Goal: Task Accomplishment & Management: Complete application form

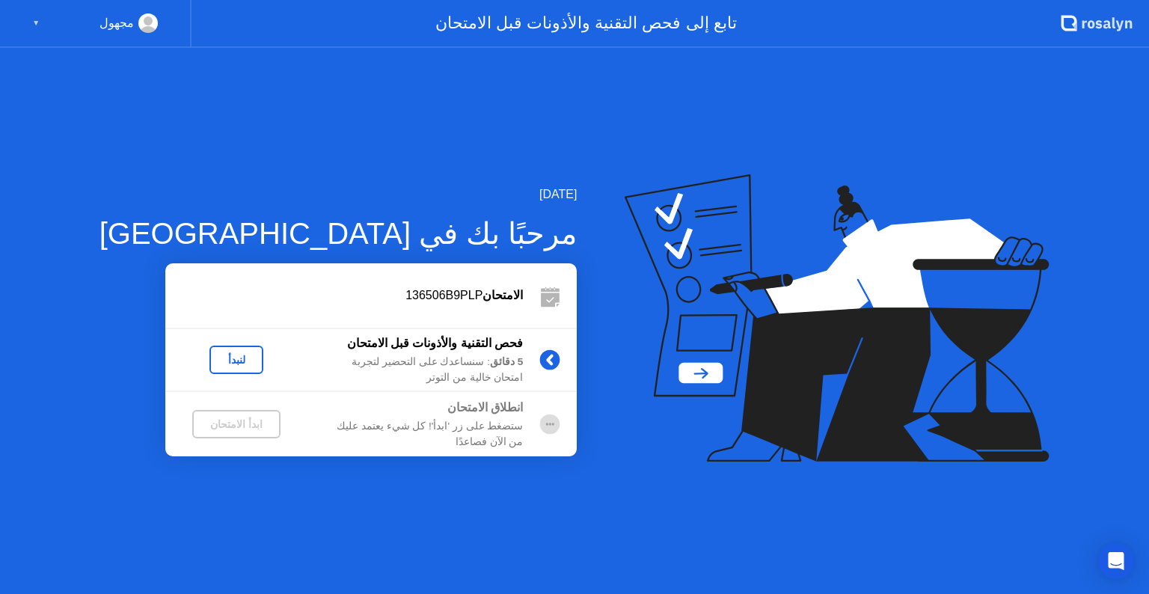
click at [215, 365] on div "لنبدأ" at bounding box center [236, 360] width 42 height 12
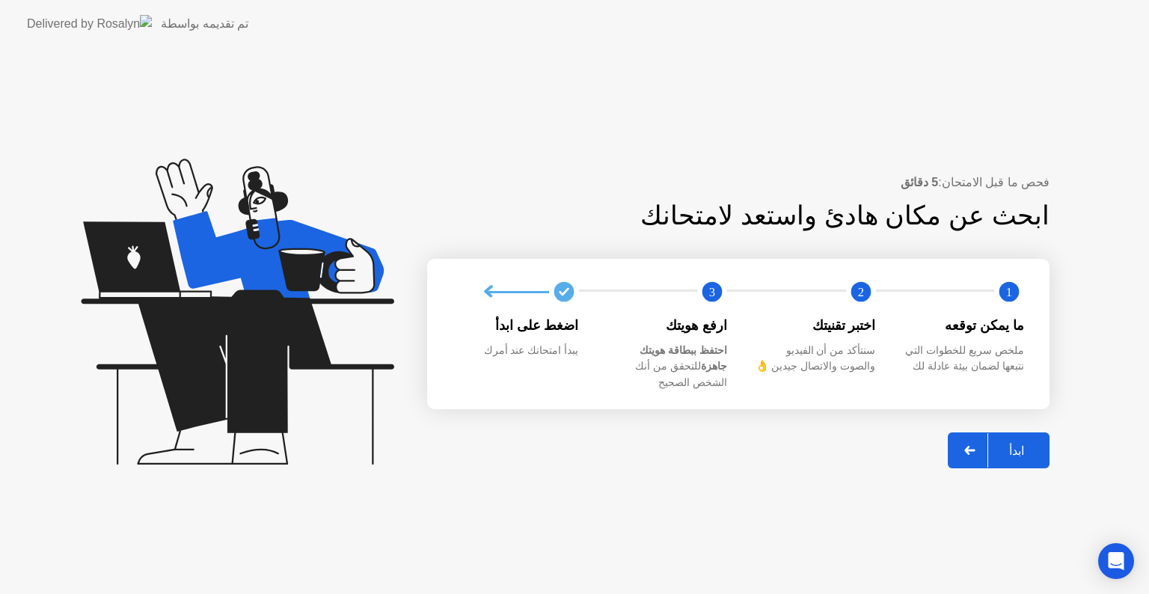
click at [978, 452] on div at bounding box center [970, 450] width 36 height 34
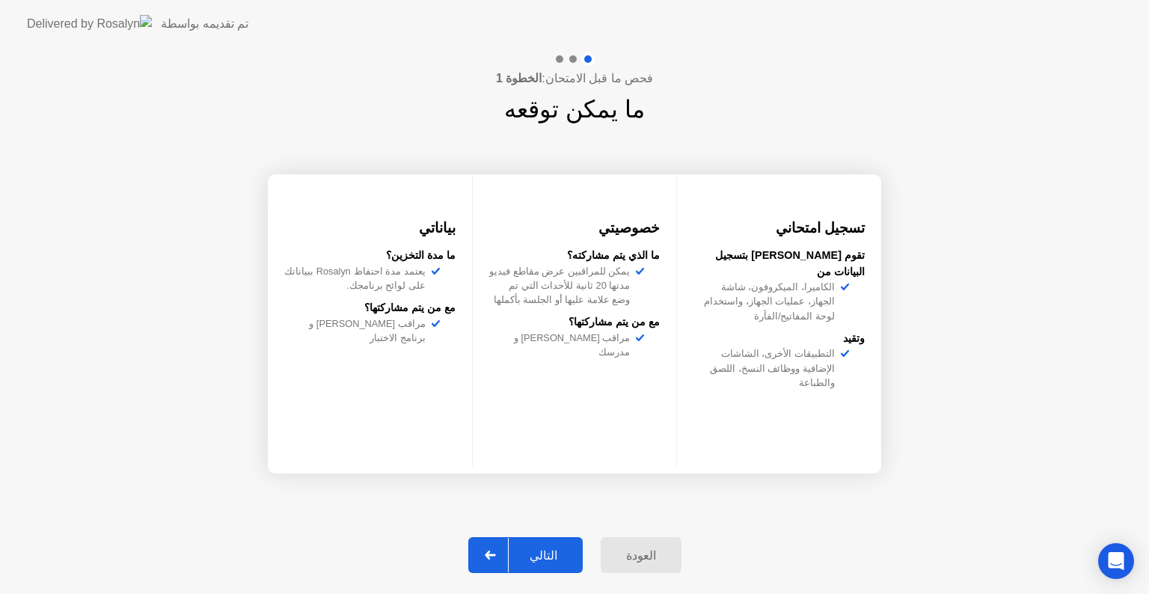
click at [496, 553] on icon at bounding box center [490, 554] width 11 height 9
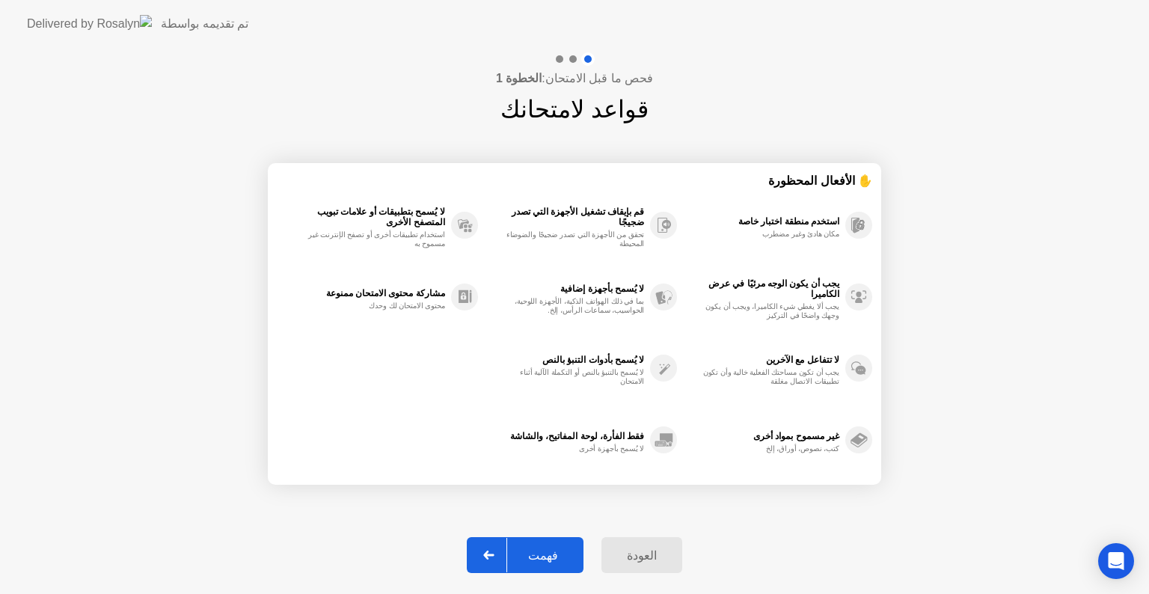
click at [541, 550] on div "فهمت" at bounding box center [543, 555] width 72 height 14
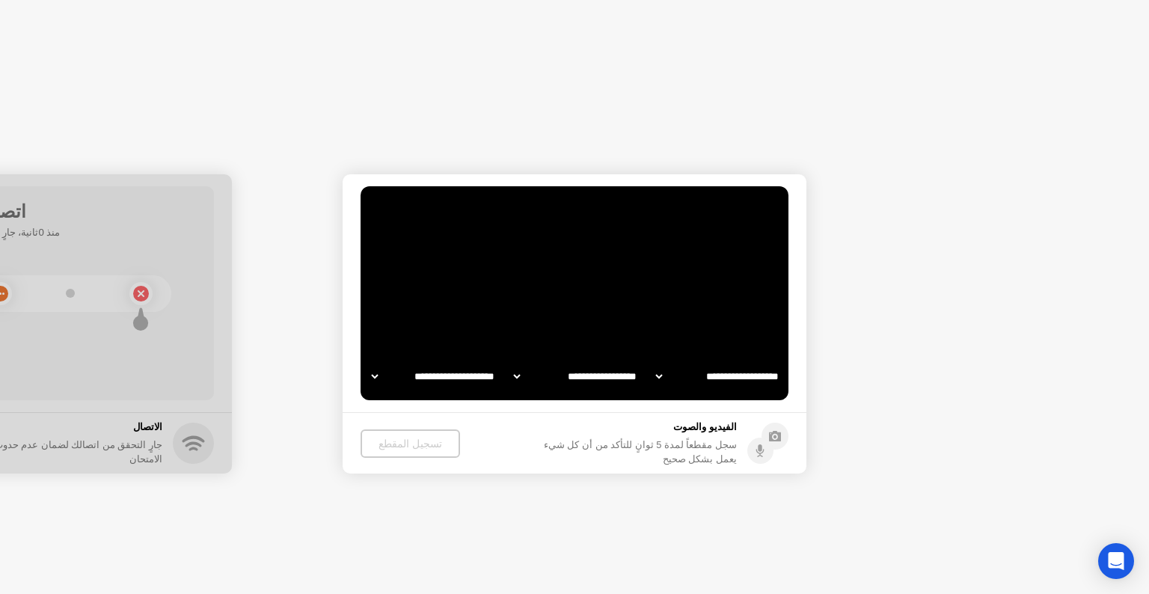
select select "**********"
select select "*******"
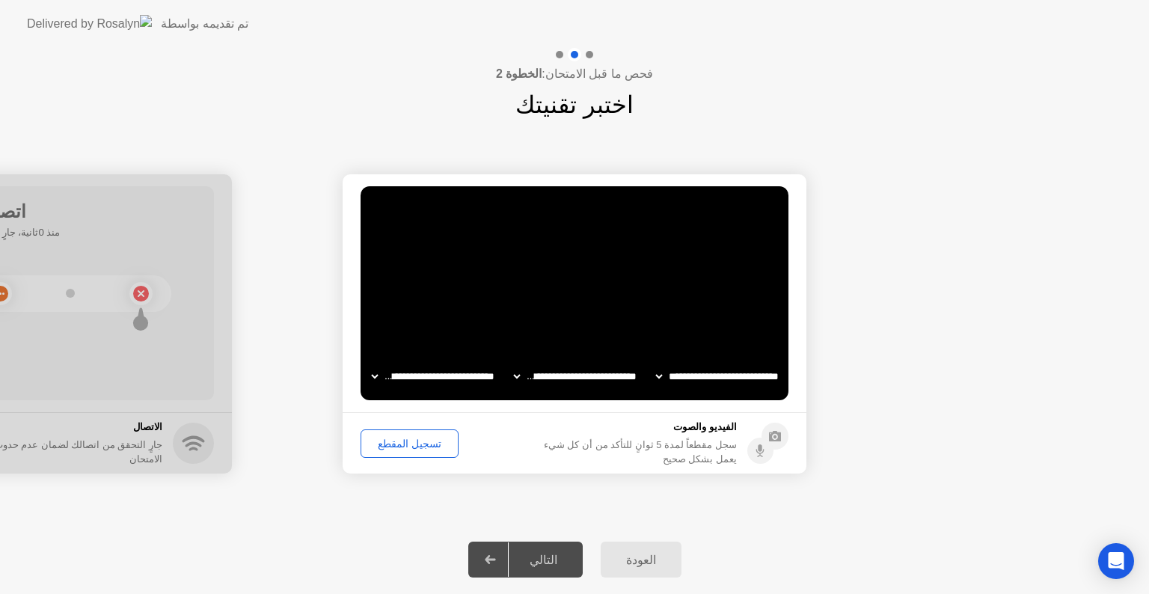
click at [556, 553] on div "التالي" at bounding box center [544, 560] width 70 height 14
click at [416, 451] on button "تسجيل المقطع" at bounding box center [409, 443] width 98 height 28
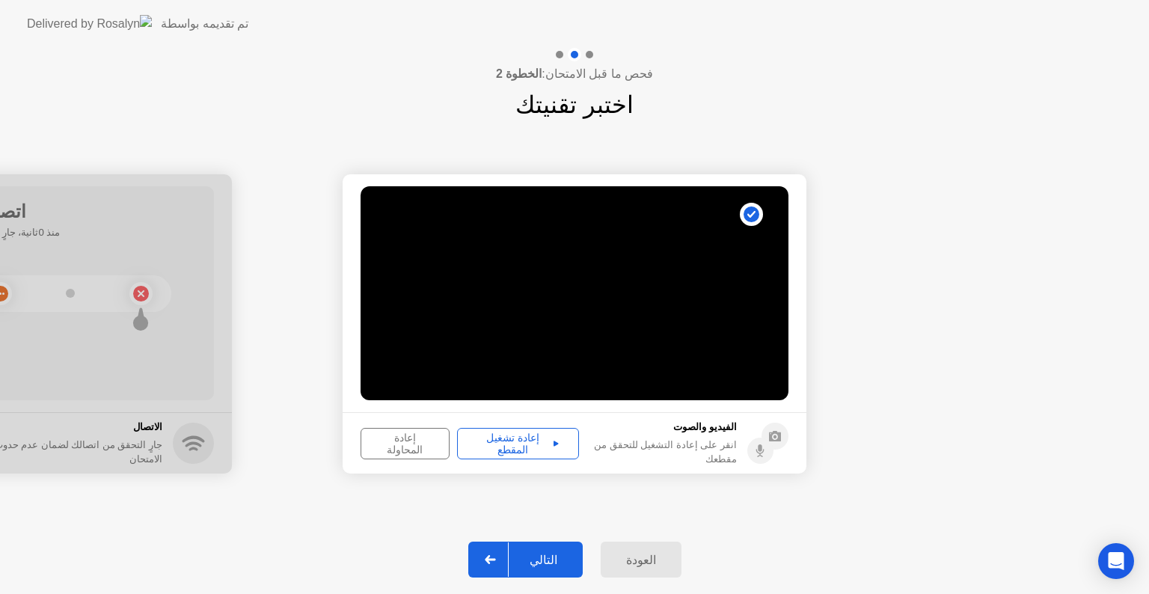
click at [507, 438] on div "إعادة تشغيل المقطع" at bounding box center [517, 444] width 111 height 24
click at [540, 556] on div "التالي" at bounding box center [544, 560] width 70 height 14
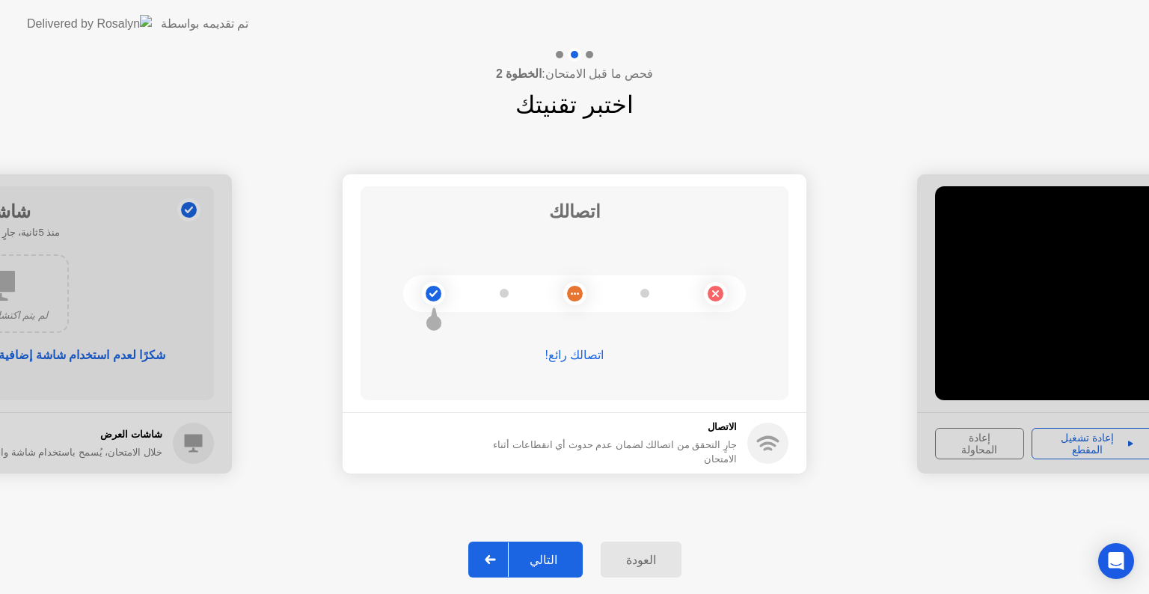
click at [556, 546] on button "التالي" at bounding box center [525, 559] width 114 height 36
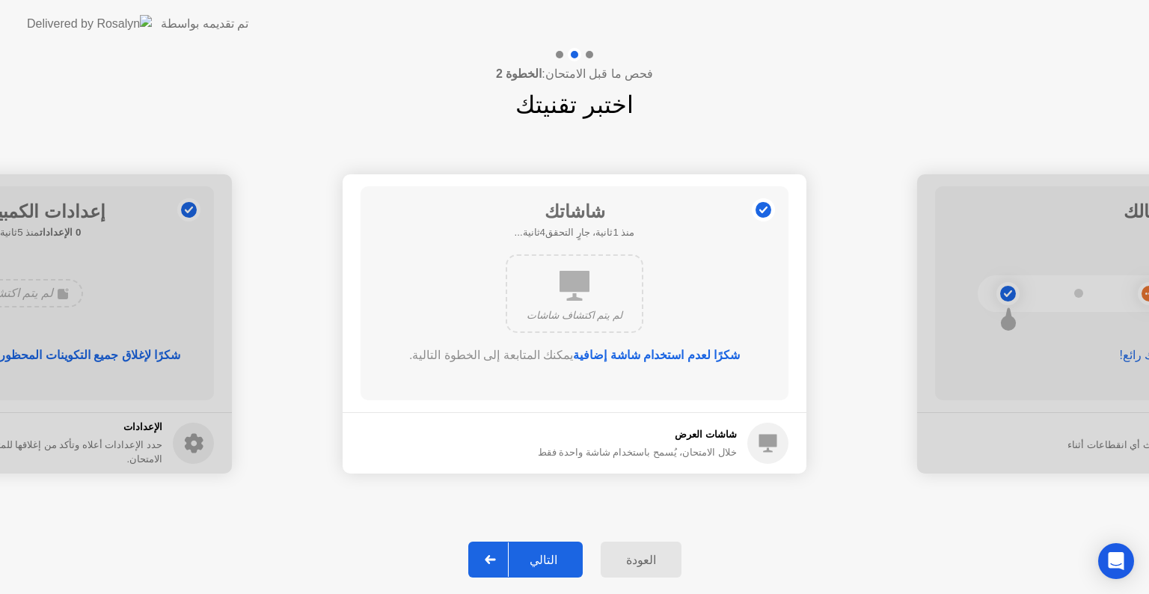
click at [556, 546] on button "التالي" at bounding box center [525, 559] width 114 height 36
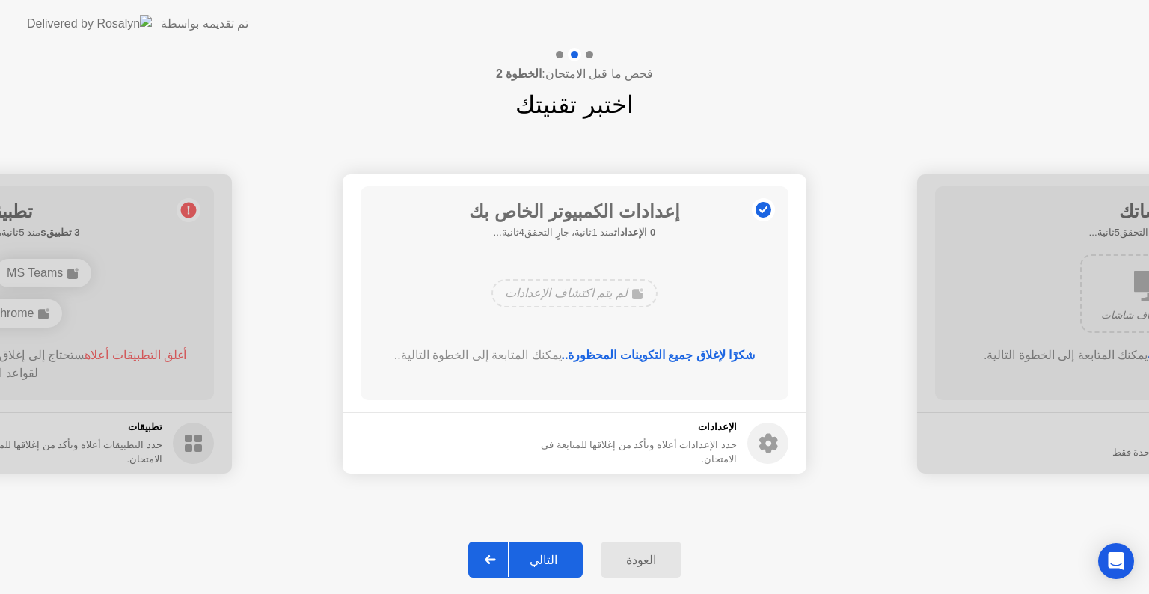
click at [552, 567] on div "التالي" at bounding box center [544, 560] width 70 height 14
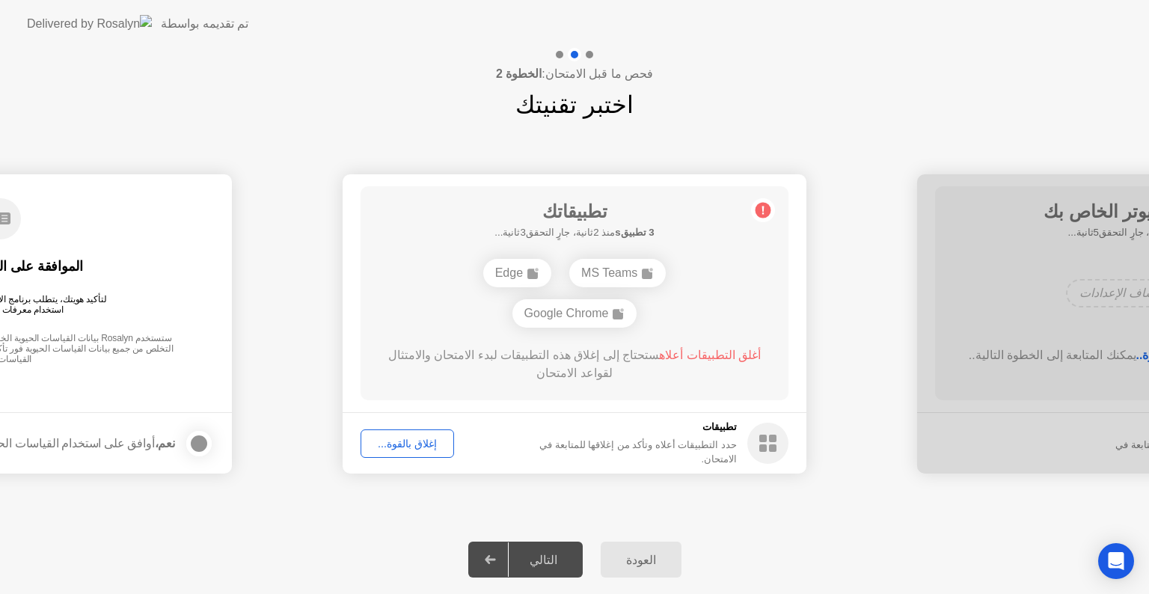
click at [401, 449] on div "إغلاق بالقوة..." at bounding box center [407, 444] width 83 height 12
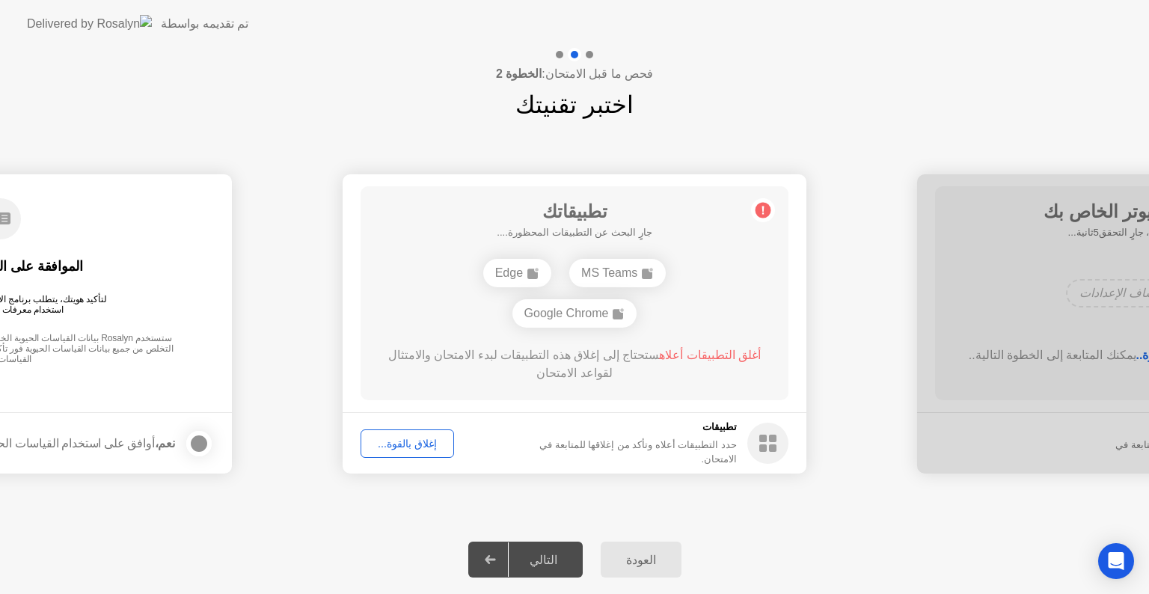
click at [550, 562] on div "التالي" at bounding box center [544, 560] width 70 height 14
click at [768, 209] on circle at bounding box center [763, 211] width 16 height 16
click at [646, 300] on div "Edge" at bounding box center [646, 293] width 68 height 28
click at [433, 438] on div "إغلاق بالقوة..." at bounding box center [407, 444] width 83 height 12
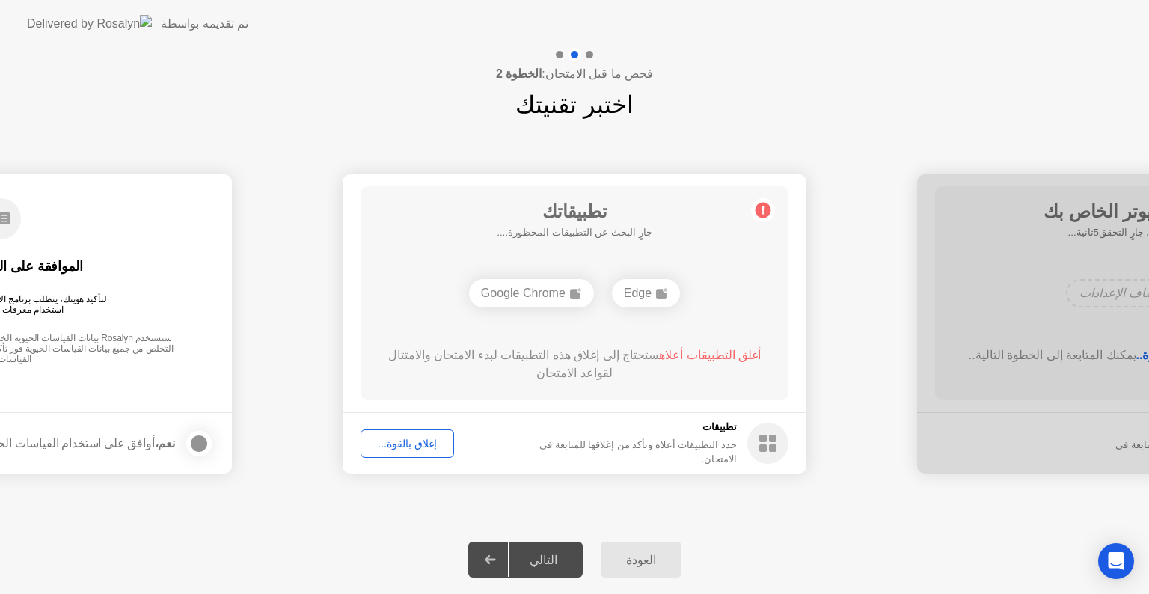
click at [389, 454] on button "إغلاق بالقوة..." at bounding box center [406, 443] width 93 height 28
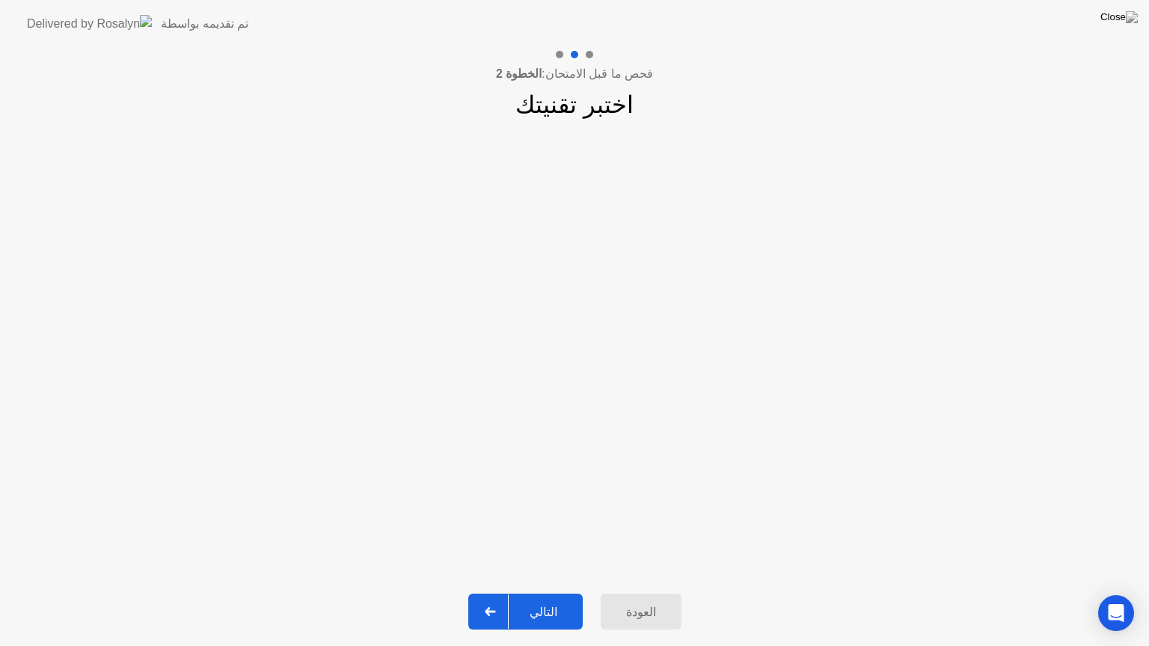
click at [542, 593] on div "التالي" at bounding box center [544, 612] width 70 height 14
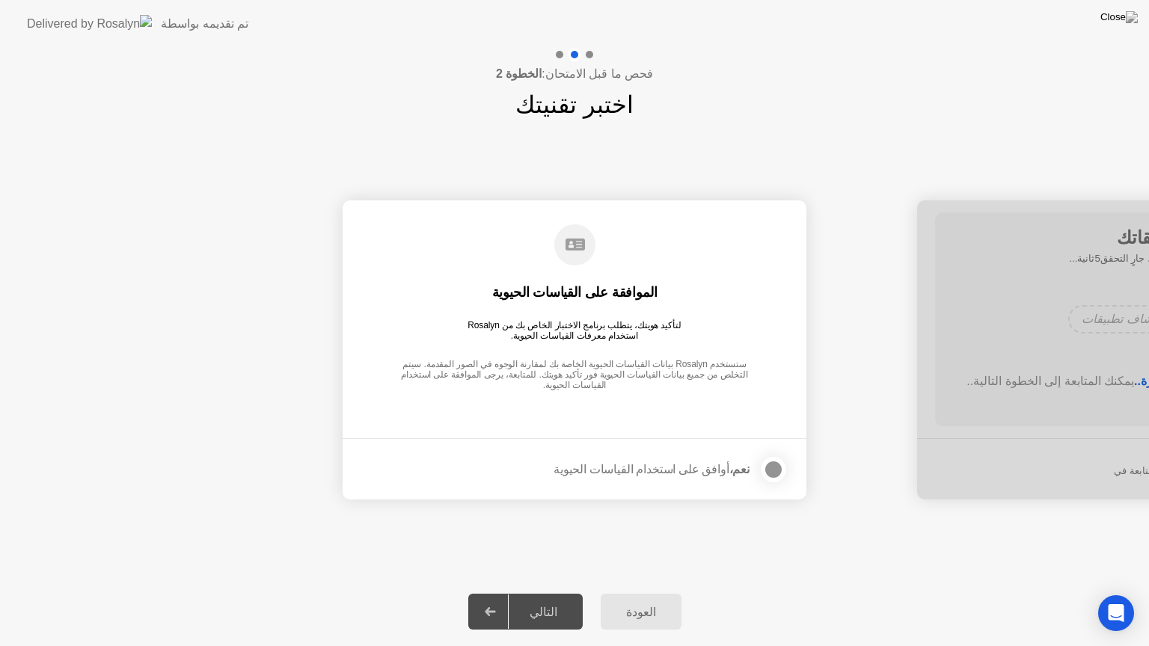
click at [764, 473] on div at bounding box center [773, 470] width 18 height 18
click at [548, 593] on div "التالي" at bounding box center [544, 612] width 70 height 14
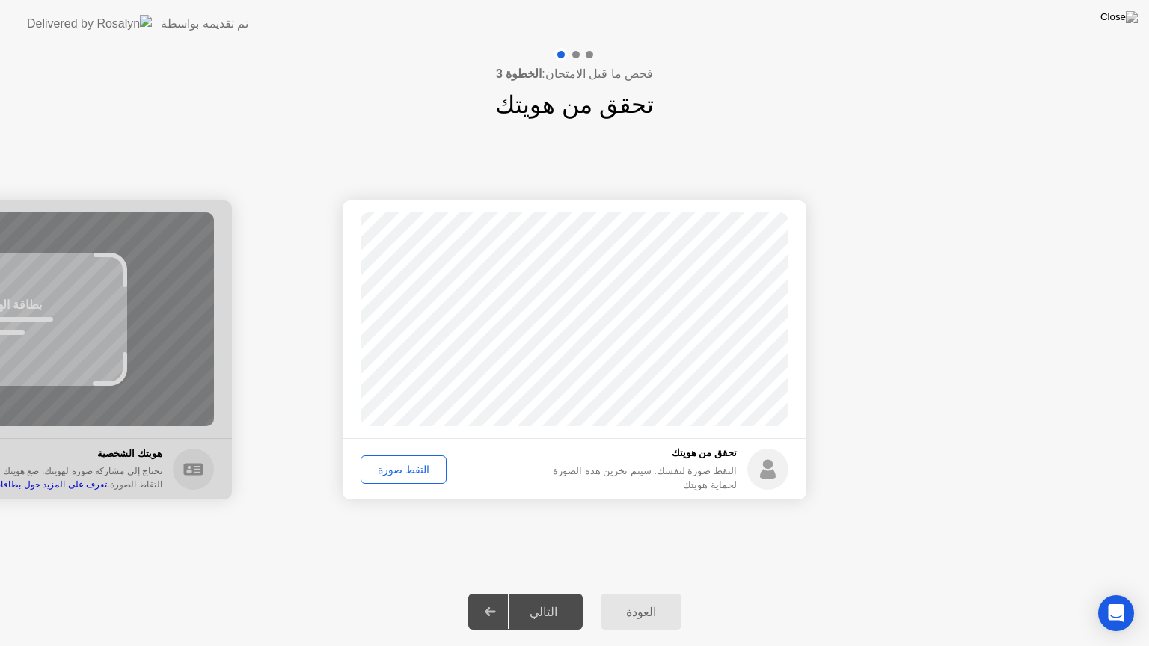
click at [420, 459] on button "التقط صورة" at bounding box center [403, 469] width 86 height 28
click at [540, 593] on div "التالي" at bounding box center [544, 612] width 70 height 14
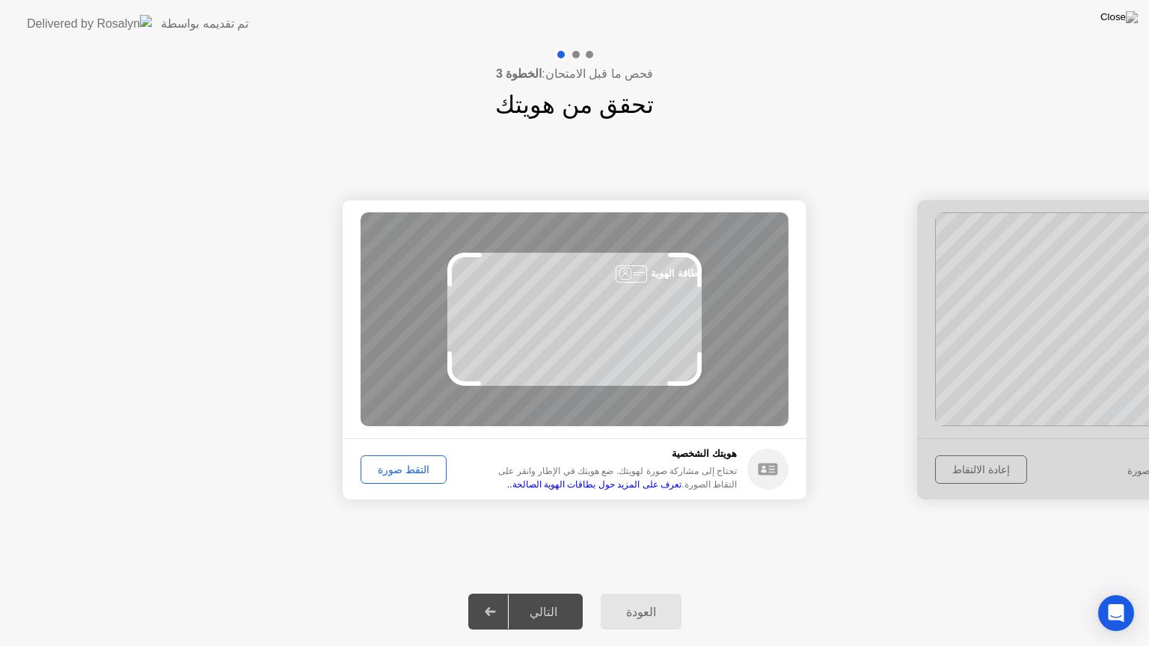
click at [404, 479] on button "التقط صورة" at bounding box center [403, 469] width 86 height 28
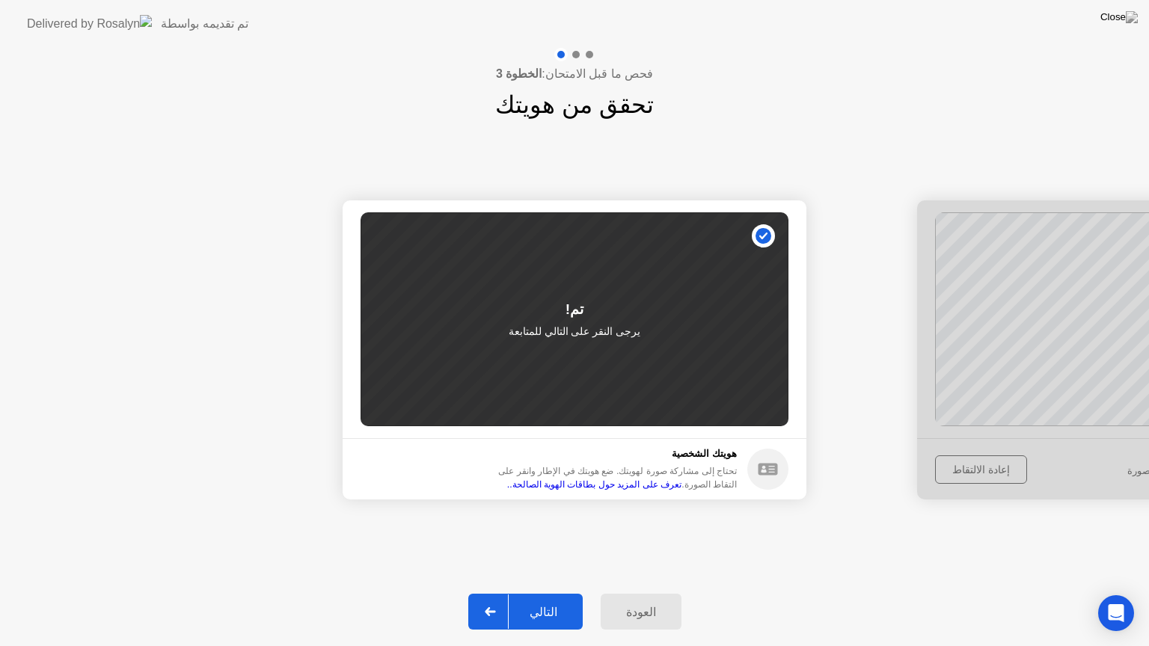
click at [547, 593] on div "التالي" at bounding box center [544, 612] width 70 height 14
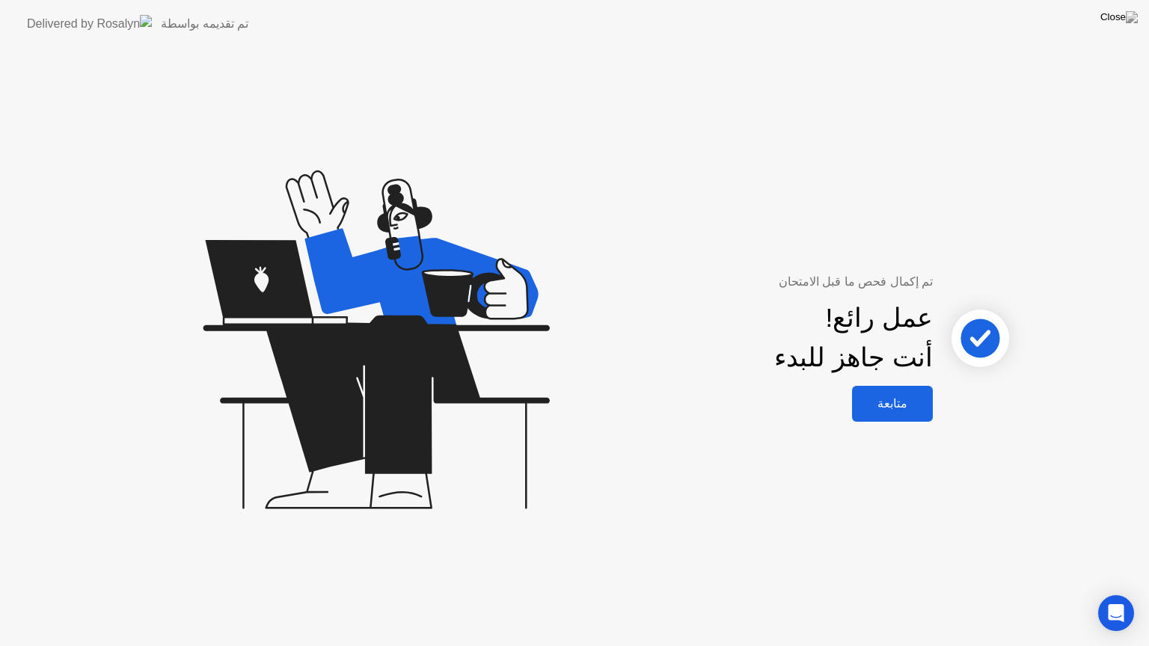
click at [905, 390] on button "متابعة" at bounding box center [892, 404] width 81 height 36
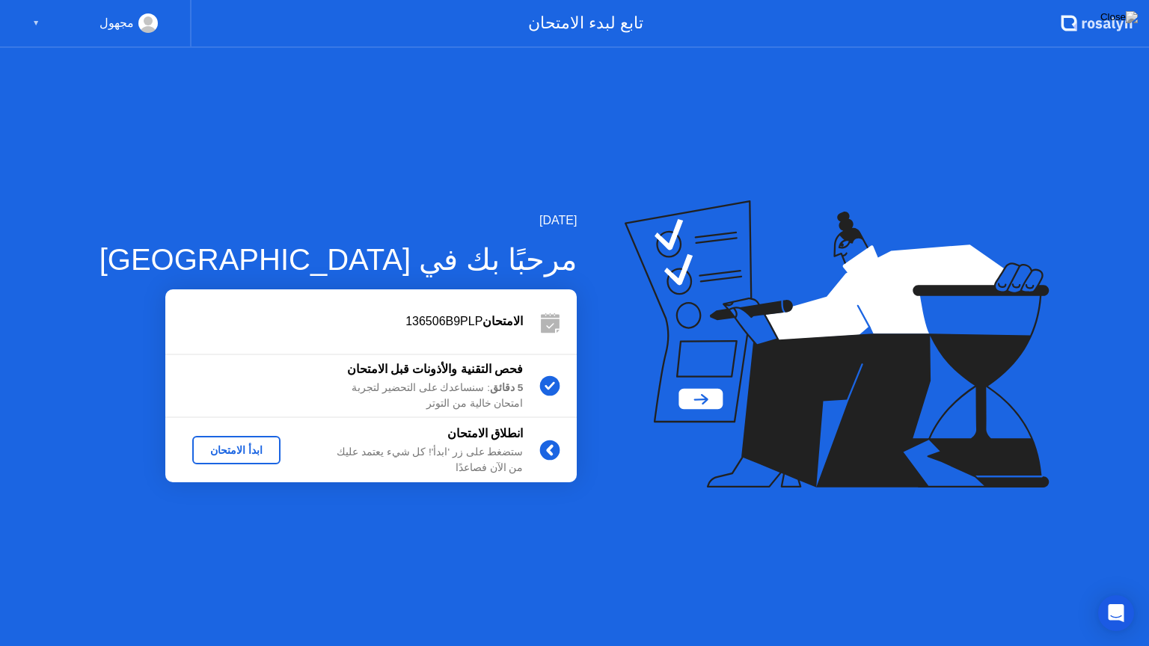
click at [198, 450] on div "ابدأ الامتحان" at bounding box center [236, 450] width 76 height 12
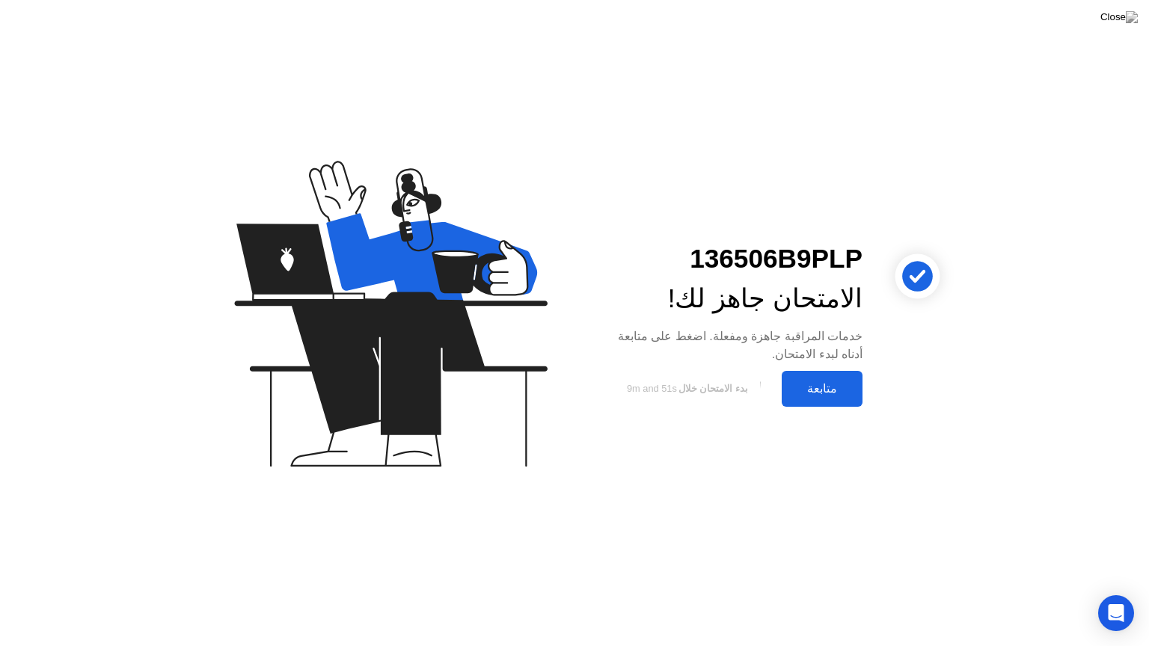
click at [822, 384] on div "متابعة" at bounding box center [822, 388] width 72 height 14
